Goal: Task Accomplishment & Management: Manage account settings

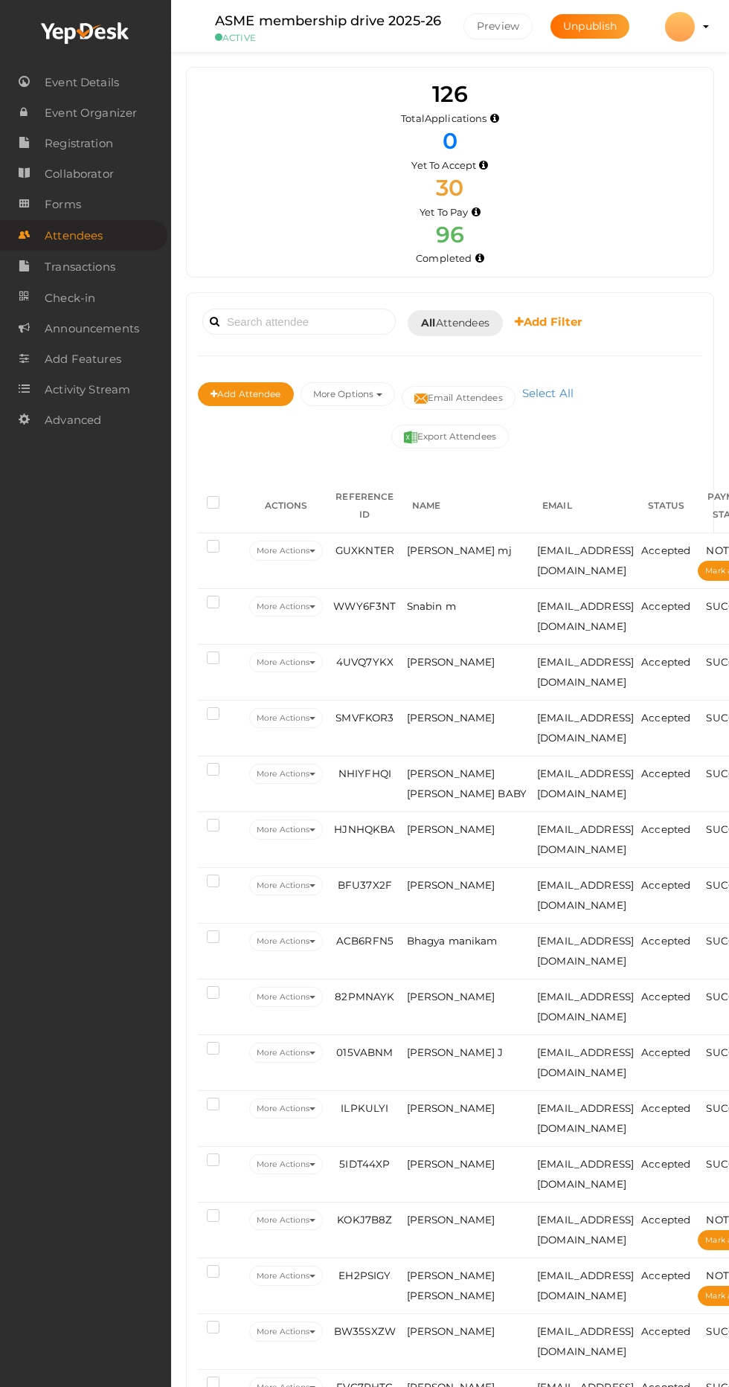
scroll to position [1564, 0]
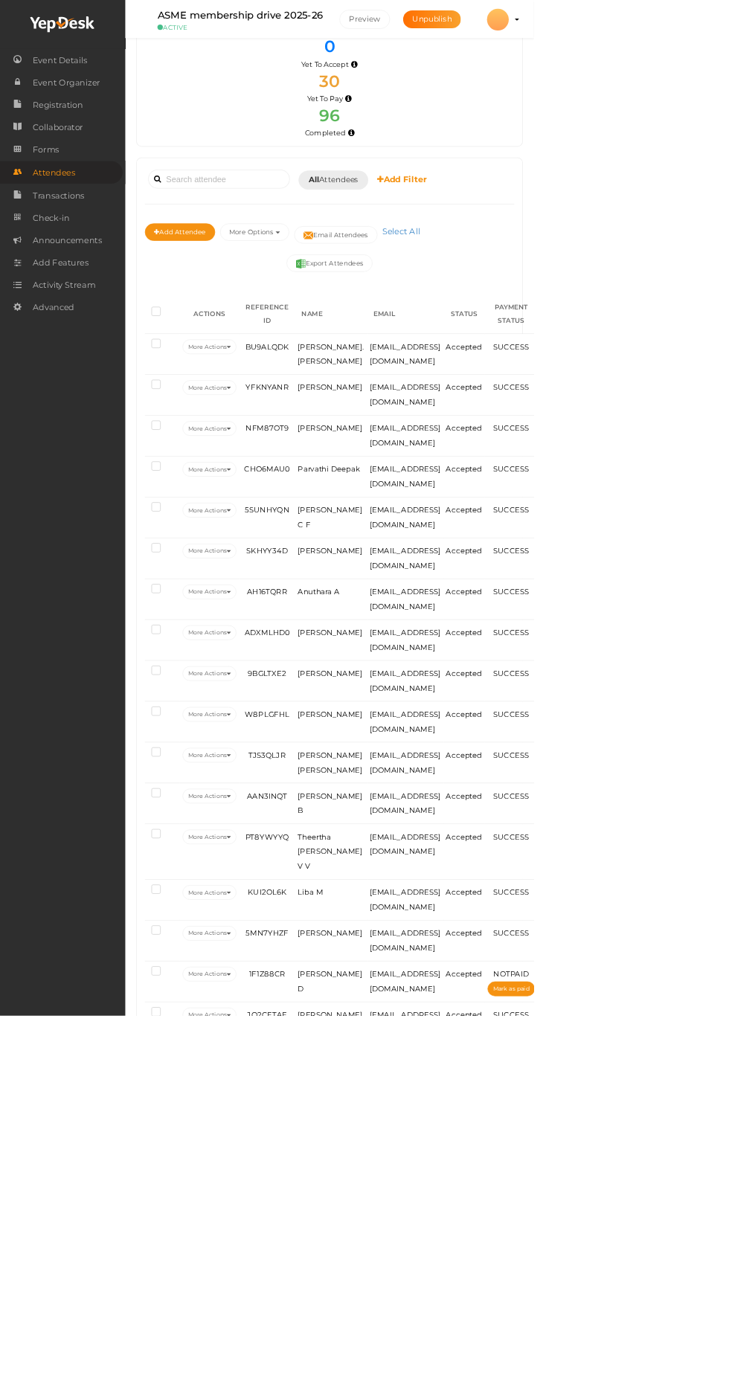
scroll to position [0, 0]
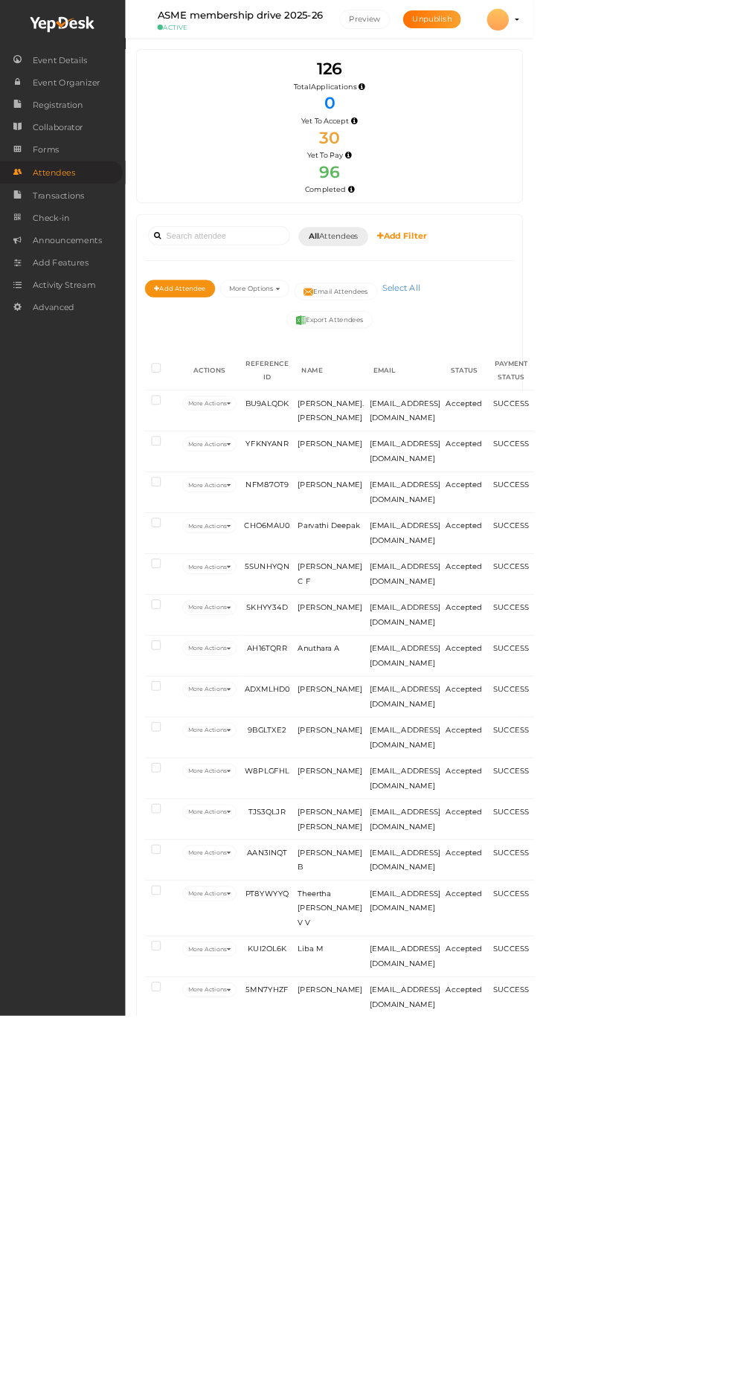
click at [576, 321] on b "Add Filter" at bounding box center [548, 321] width 68 height 14
click at [630, 390] on link "Completed On" at bounding box center [585, 389] width 140 height 34
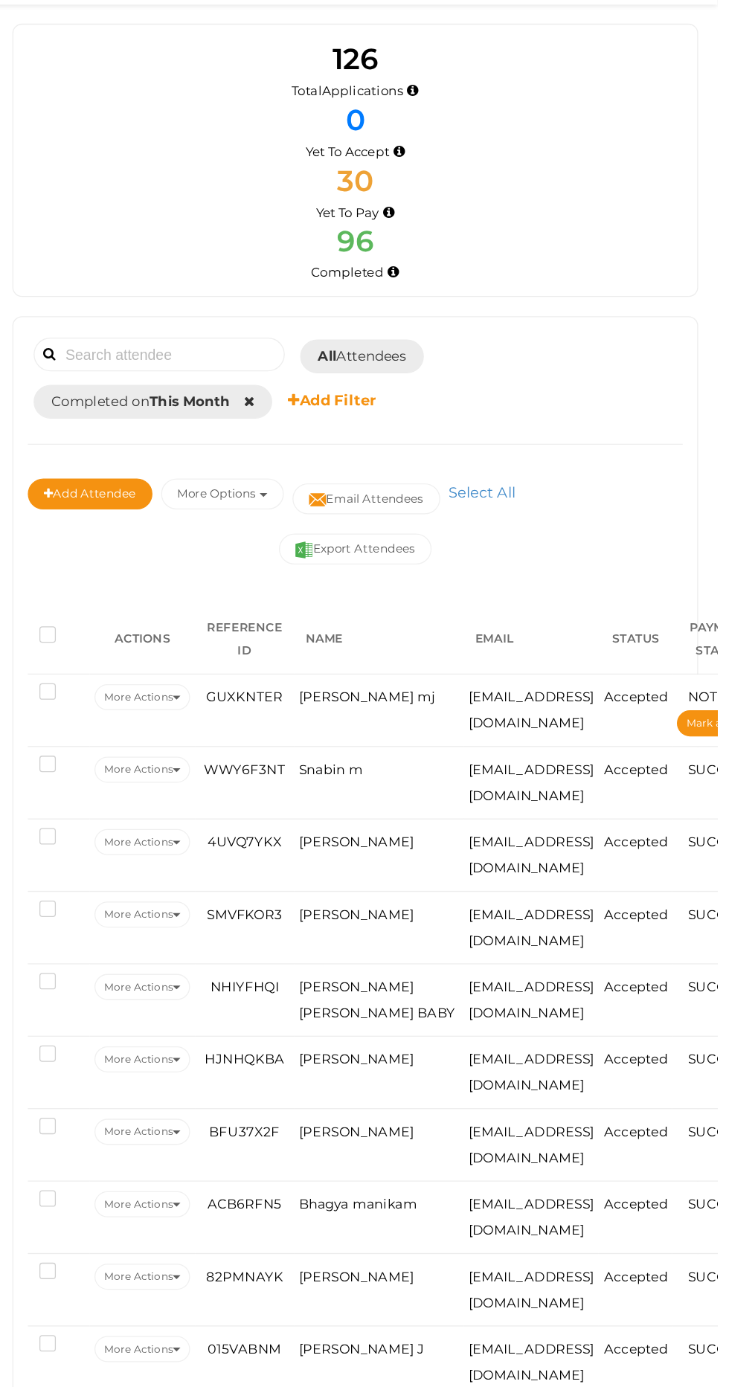
click at [371, 356] on icon at bounding box center [368, 357] width 8 height 10
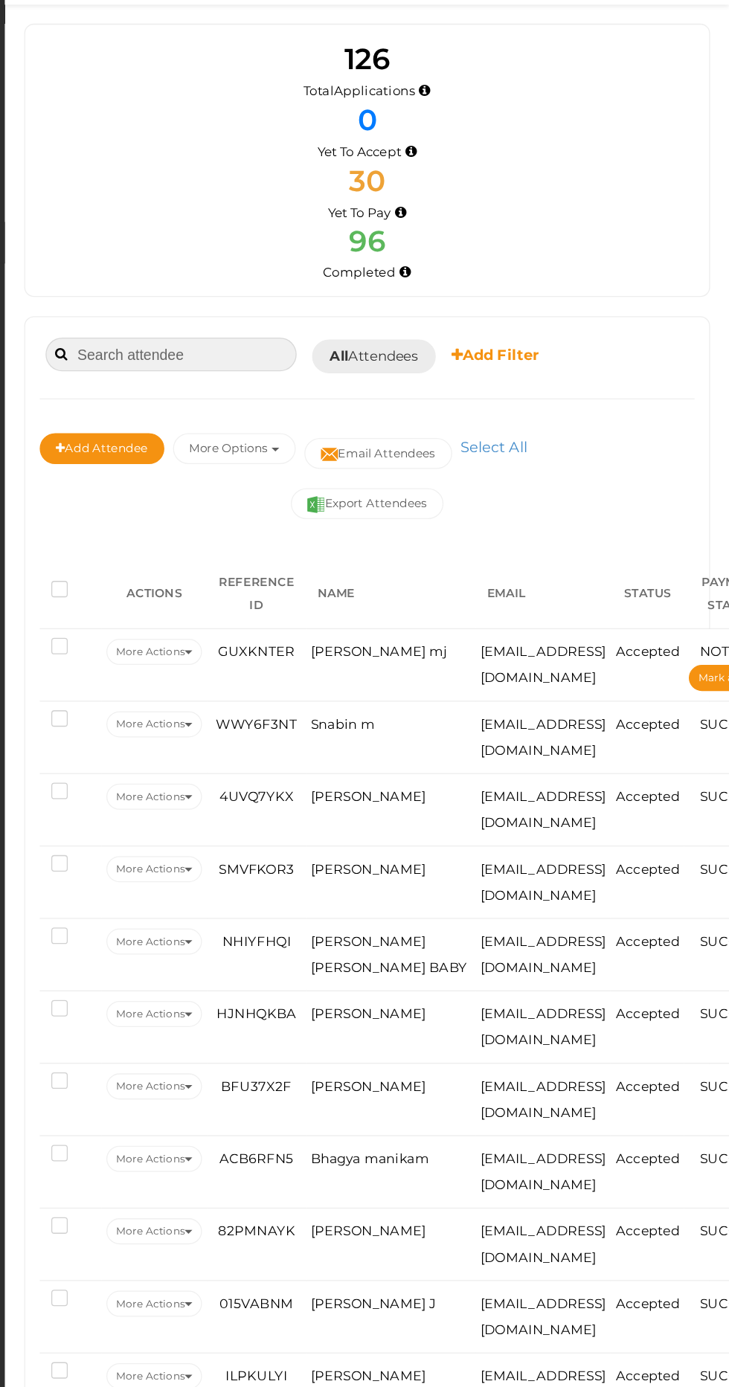
click at [352, 323] on input at bounding box center [298, 322] width 193 height 26
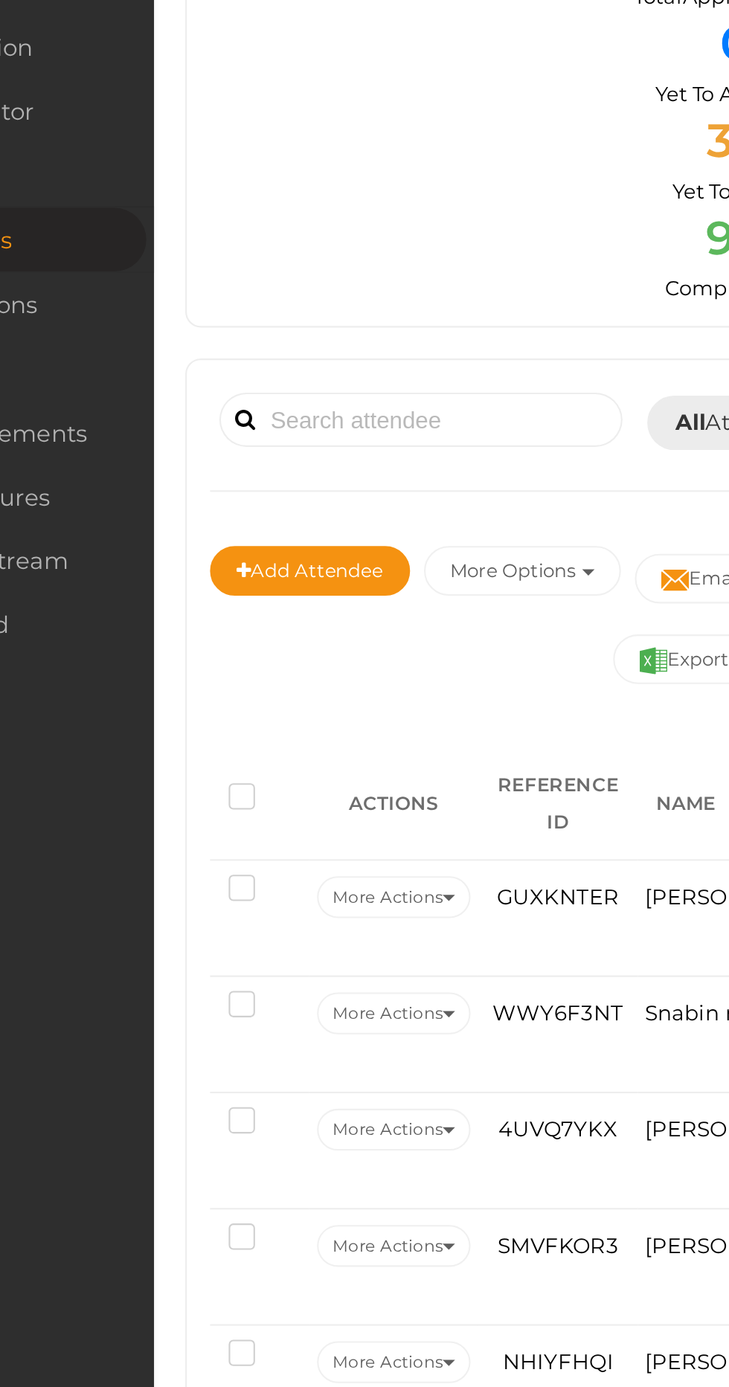
click at [366, 388] on button "More Options" at bounding box center [347, 394] width 94 height 24
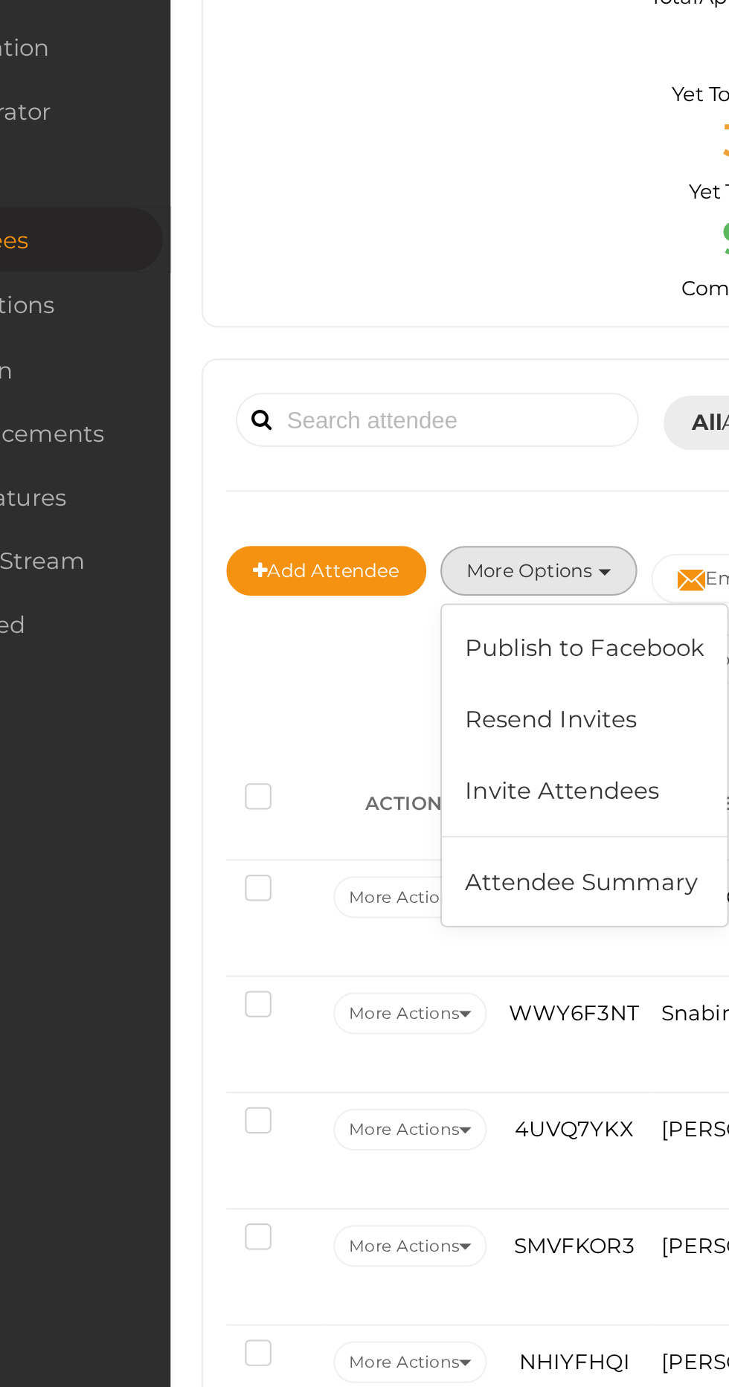
click at [242, 431] on div "Export Attendees" at bounding box center [450, 437] width 504 height 24
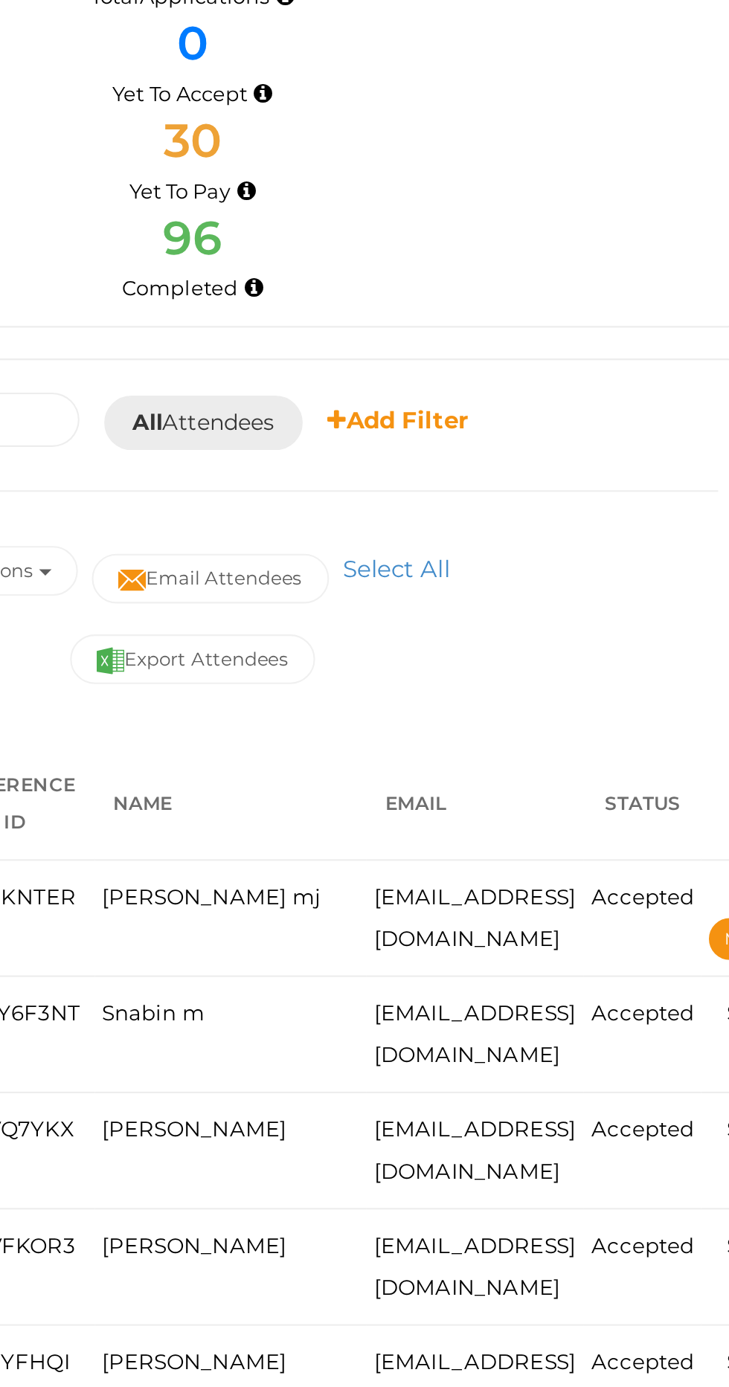
click at [582, 316] on b "Add Filter" at bounding box center [548, 321] width 68 height 14
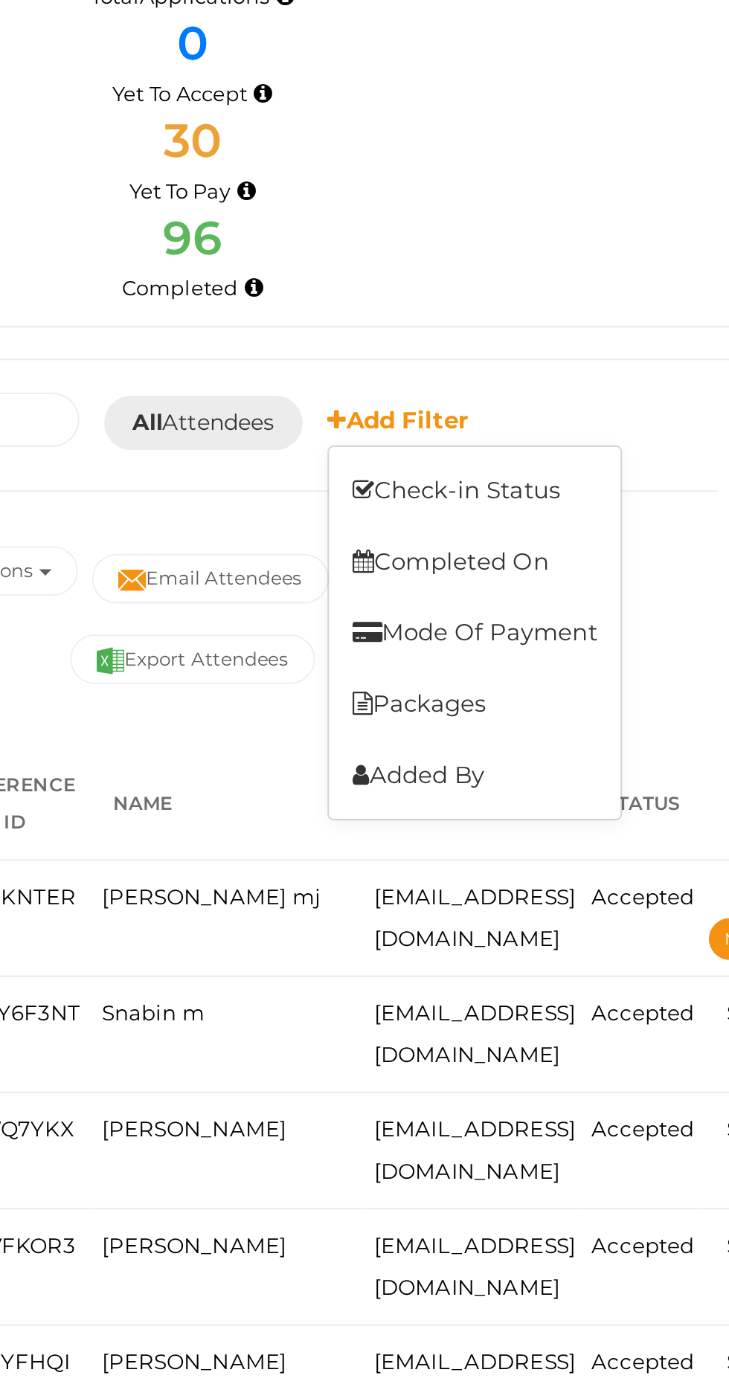
click at [626, 358] on link "Check-in Status" at bounding box center [585, 355] width 140 height 34
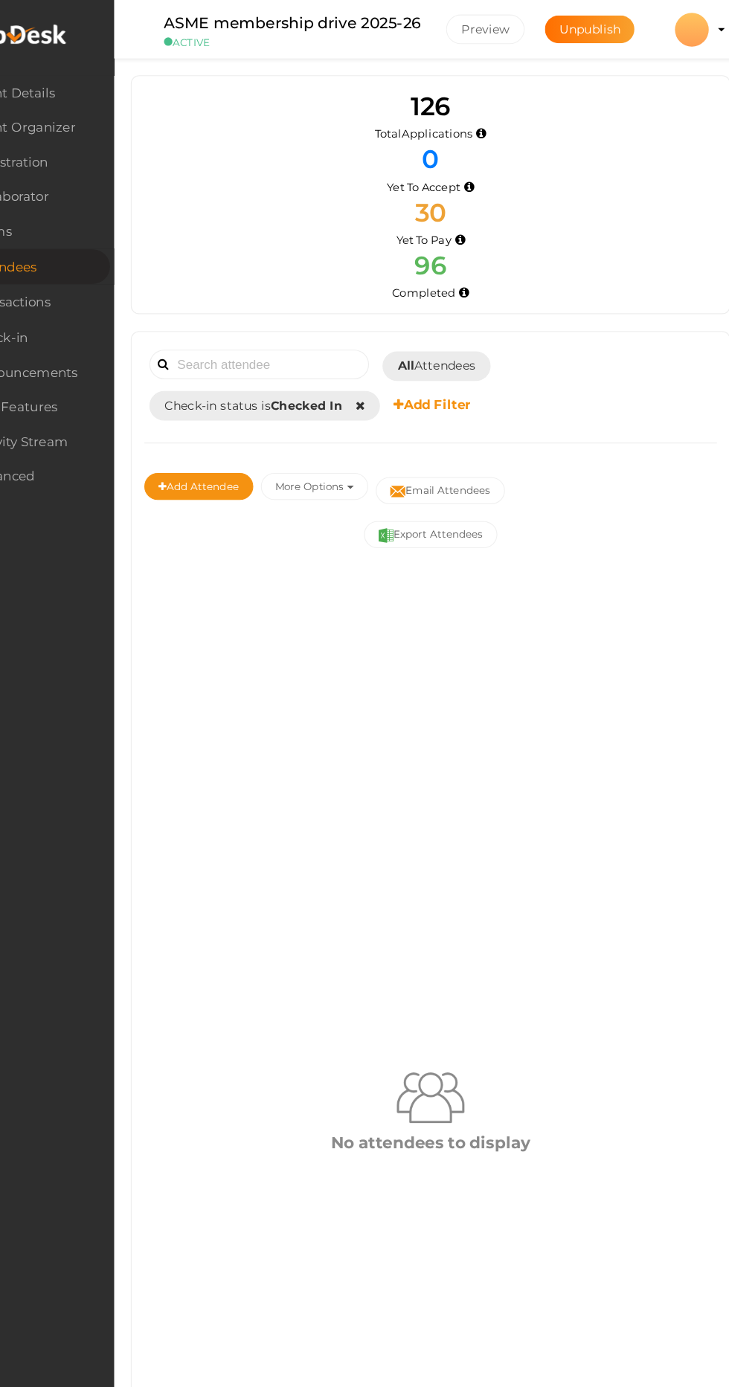
click at [388, 356] on icon at bounding box center [388, 357] width 8 height 10
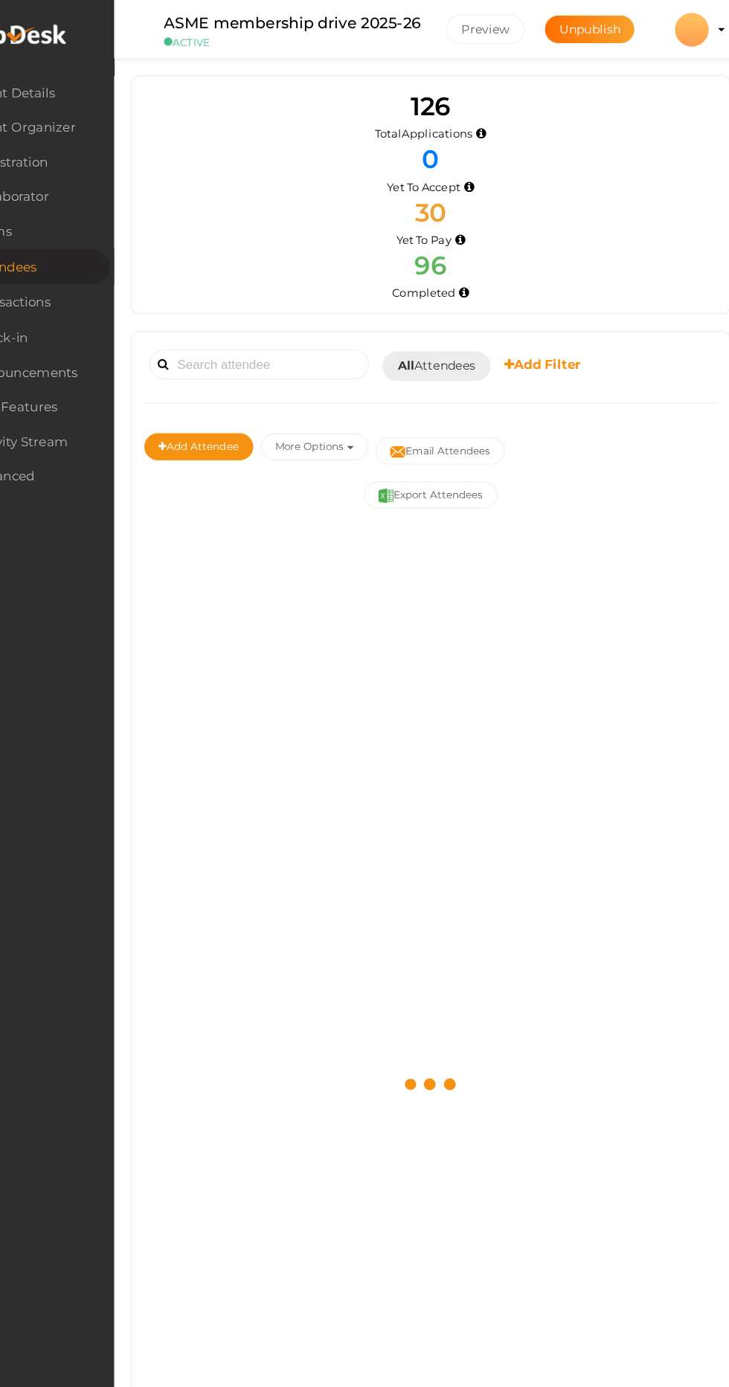
click at [464, 315] on span "All Attendees" at bounding box center [455, 323] width 68 height 16
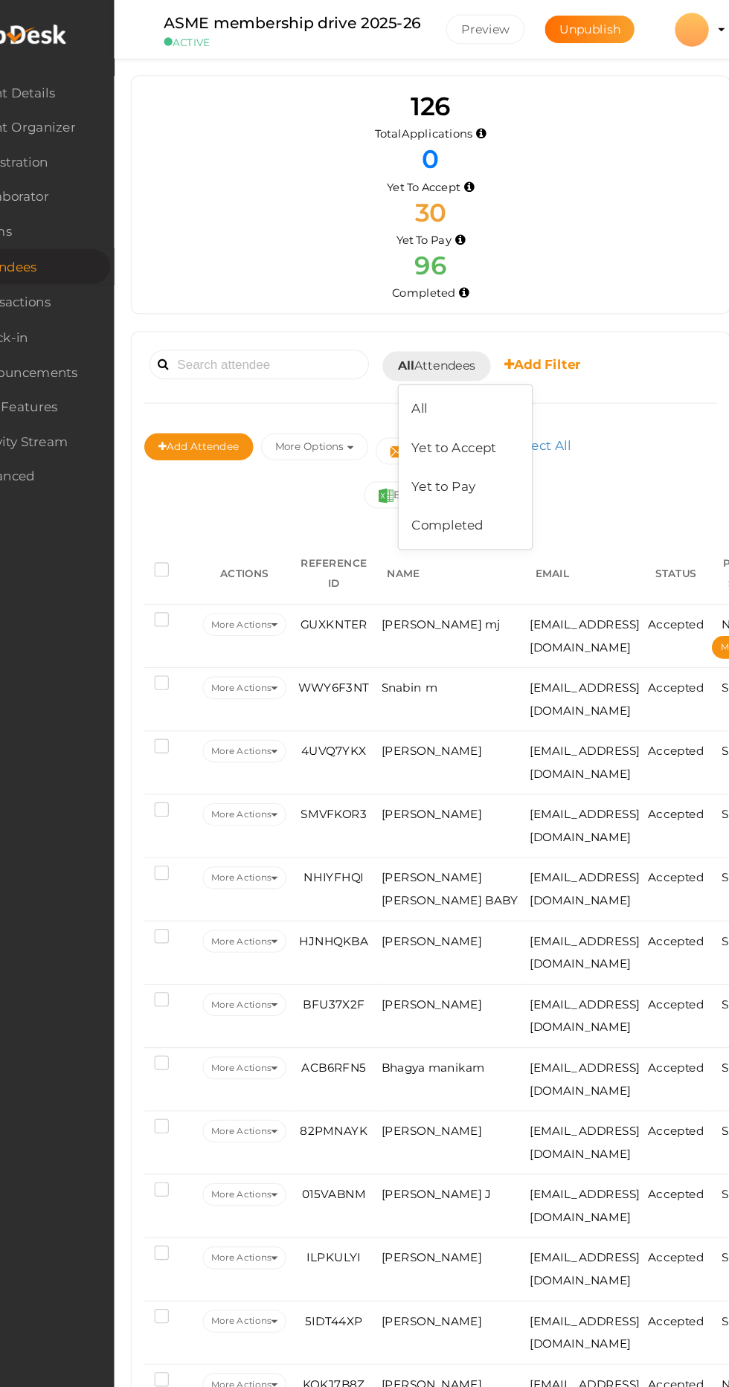
click at [467, 429] on link "Yet to Pay" at bounding box center [480, 429] width 117 height 34
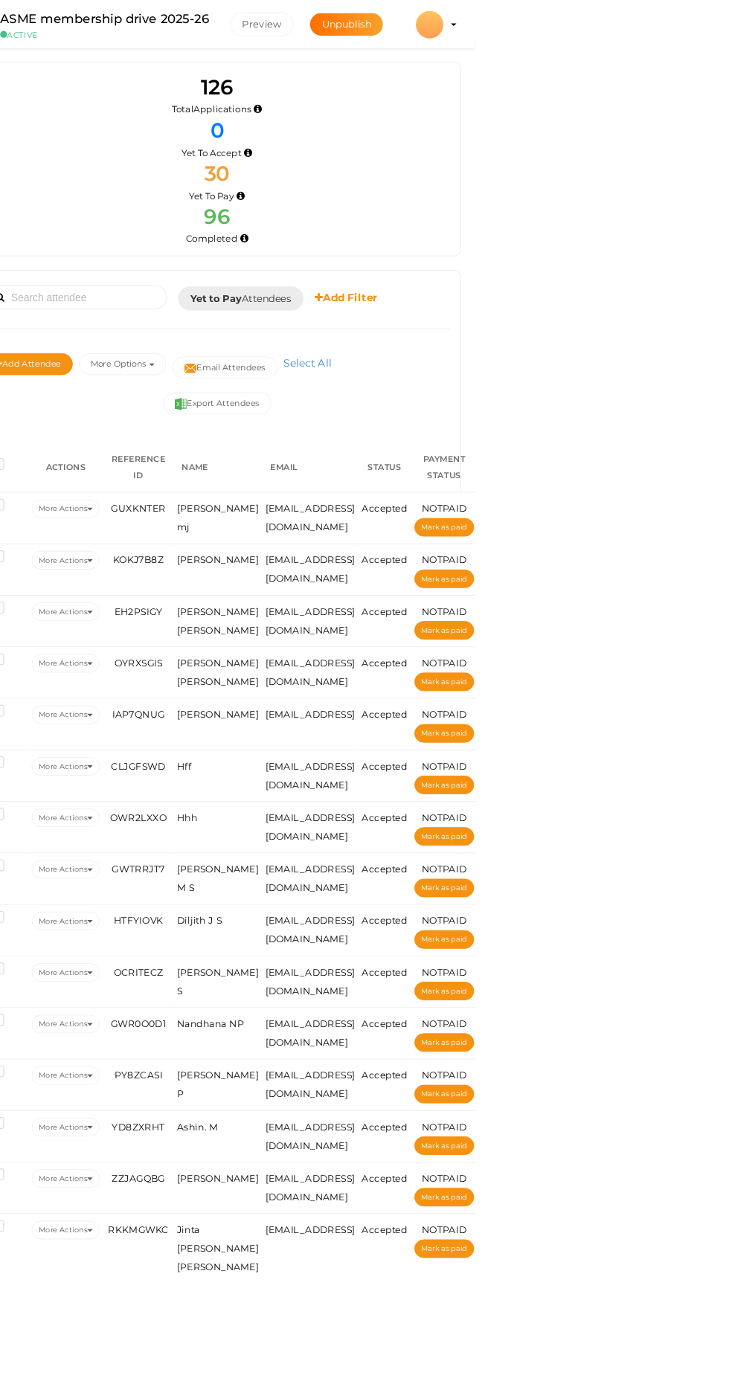
click at [465, 324] on b "Yet to Pay" at bounding box center [448, 322] width 55 height 13
click at [471, 460] on link "Completed" at bounding box center [480, 463] width 117 height 34
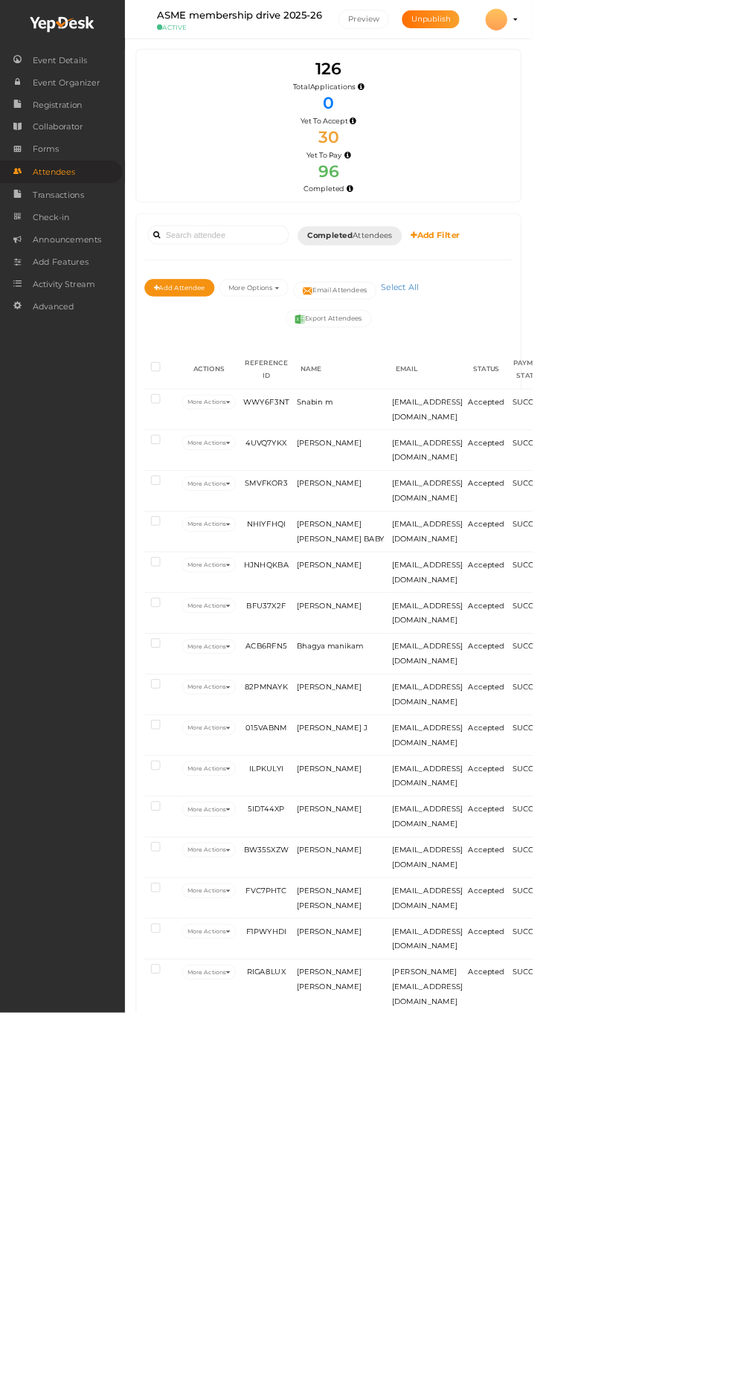
click at [436, 329] on span "Completed Attendees" at bounding box center [479, 323] width 116 height 16
click at [510, 380] on link "Yet to Accept" at bounding box center [480, 395] width 117 height 34
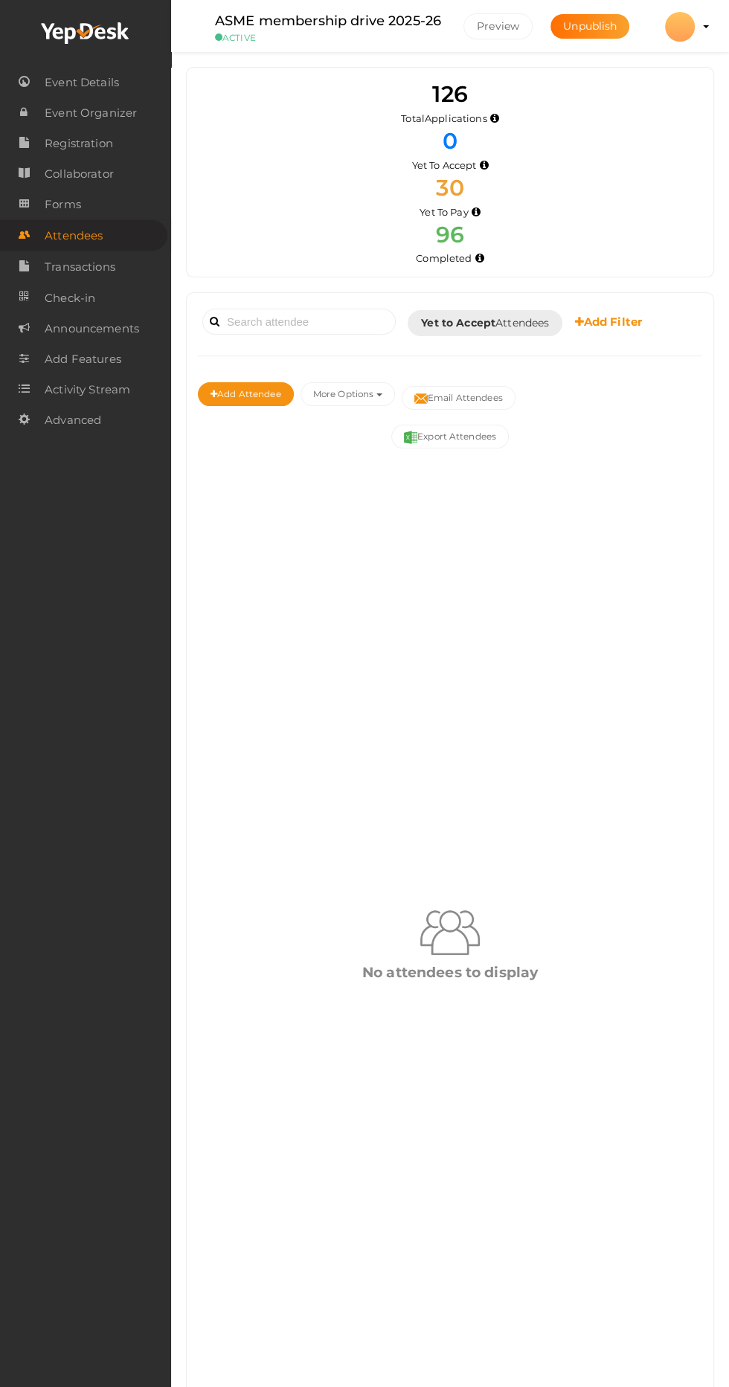
click at [439, 323] on b "Yet to Accept" at bounding box center [458, 322] width 74 height 13
click at [485, 425] on link "Yet to Pay" at bounding box center [480, 429] width 117 height 34
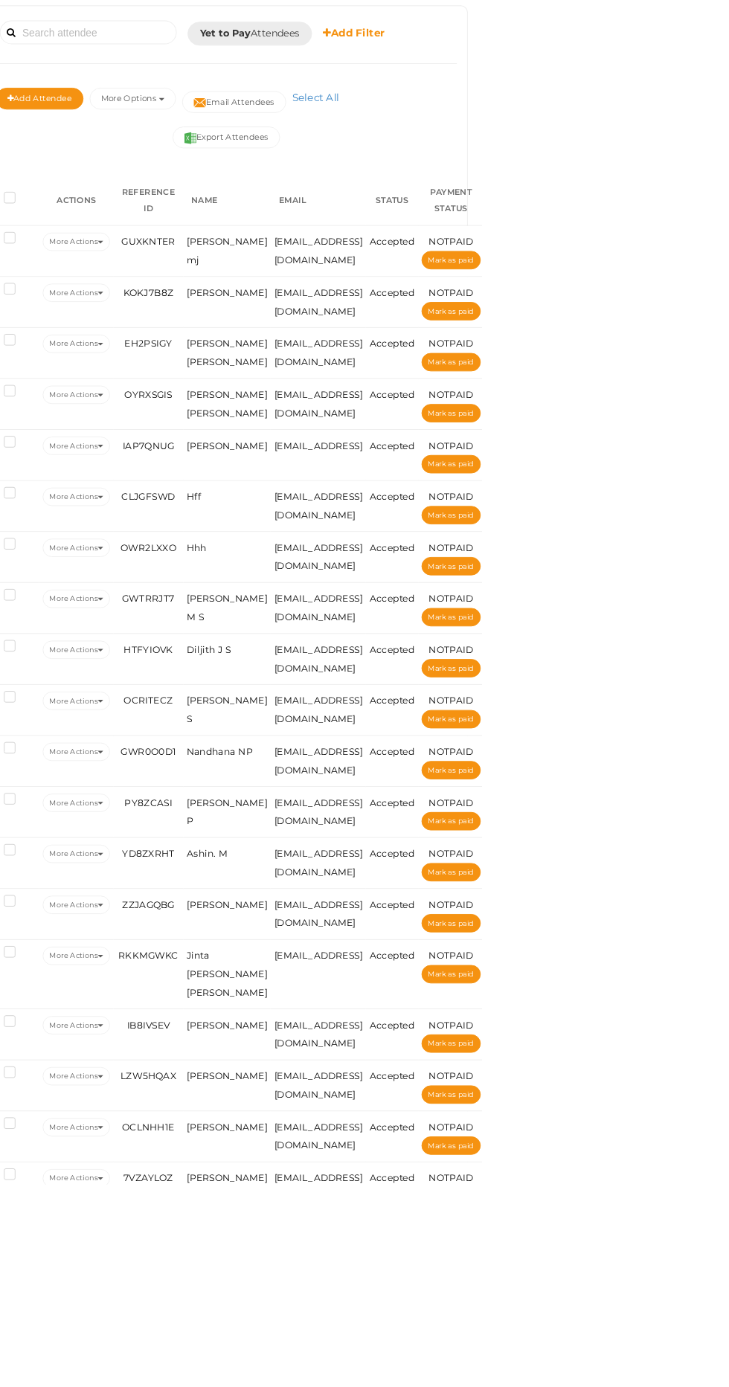
scroll to position [195, 0]
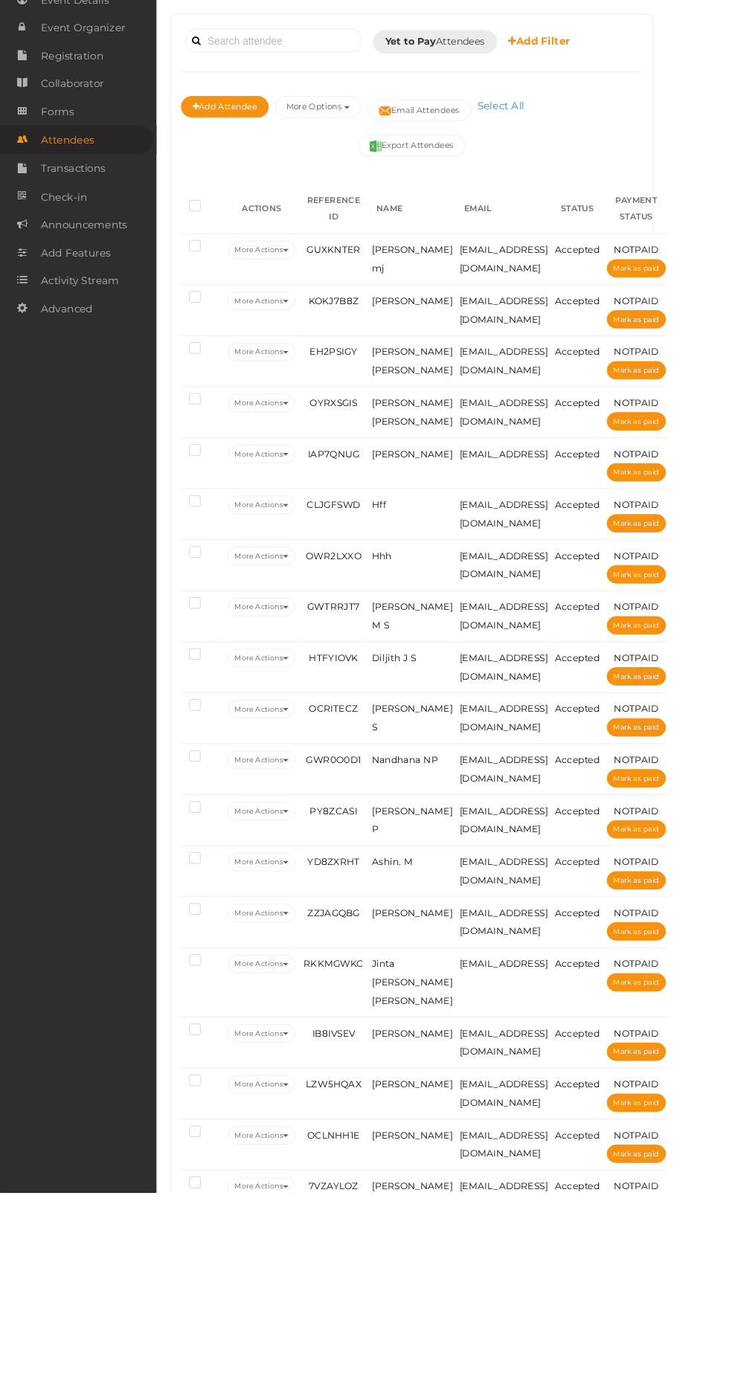
click at [216, 569] on label at bounding box center [216, 576] width 19 height 15
click at [192, 572] on input "checkbox" at bounding box center [192, 572] width 0 height 0
click at [212, 639] on label at bounding box center [216, 632] width 19 height 15
click at [192, 627] on input "checkbox" at bounding box center [192, 627] width 0 height 0
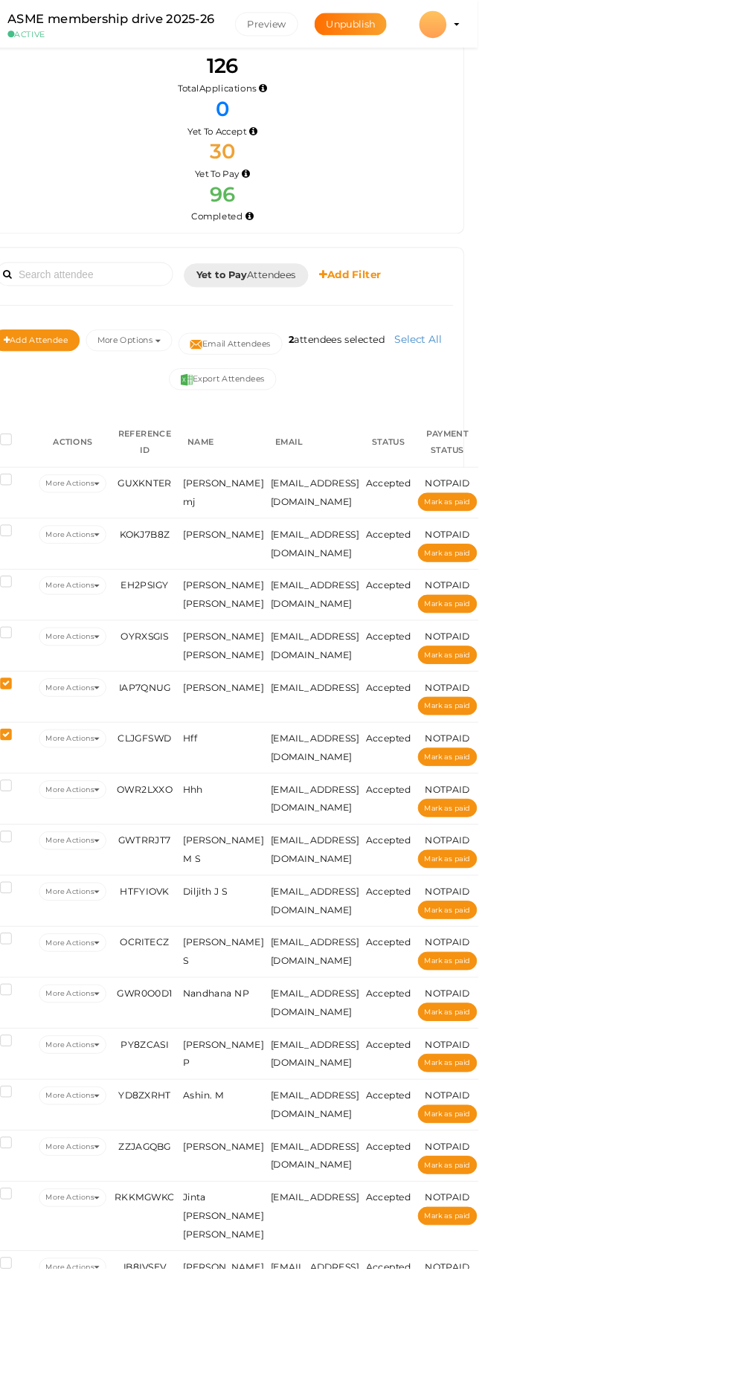
scroll to position [0, 0]
